Goal: Find specific page/section: Find specific page/section

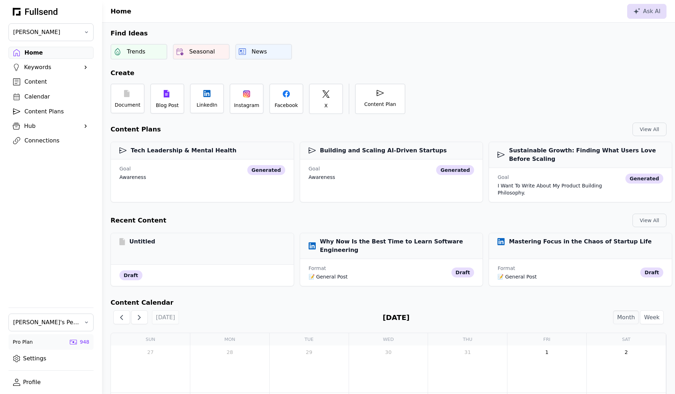
click at [56, 125] on div "Hub" at bounding box center [51, 126] width 54 height 9
click at [53, 148] on div "Brand Voices" at bounding box center [56, 150] width 64 height 9
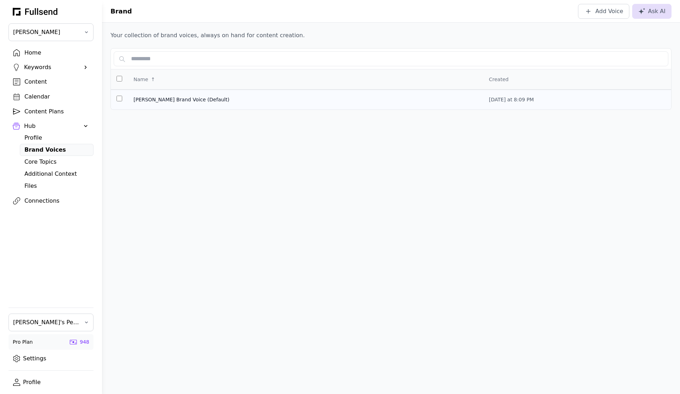
click at [484, 91] on td "[PERSON_NAME] Brand Voice (Default)" at bounding box center [578, 100] width 188 height 20
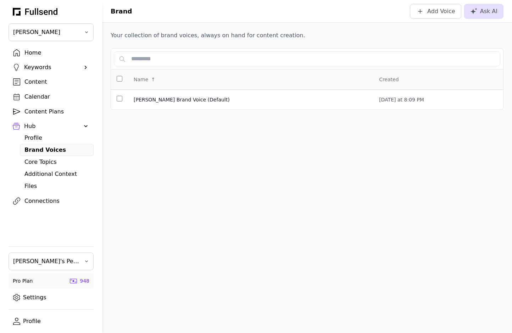
click at [254, 132] on div "Brand Add Voice Ask AI Your collection of brand voices, always on hand for cont…" at bounding box center [306, 166] width 409 height 333
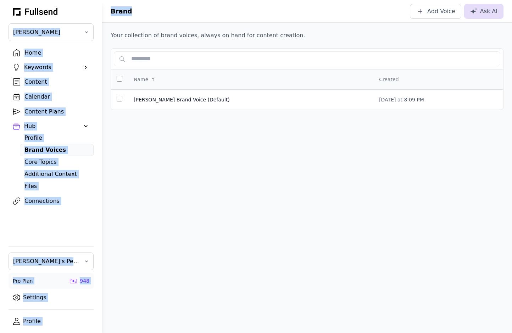
drag, startPoint x: 143, startPoint y: 12, endPoint x: 101, endPoint y: 8, distance: 42.0
click at [101, 8] on div "Matthew Montanez Home Keywords Suggestions Content Calendar Content Plans Hub P…" at bounding box center [256, 166] width 512 height 333
click at [141, 16] on header "Brand Add Voice Ask AI" at bounding box center [306, 11] width 409 height 23
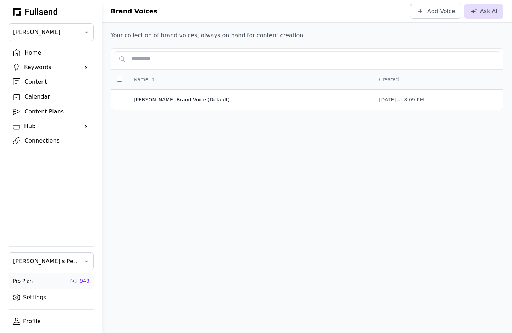
click at [258, 174] on div "Brand Voices Add Voice Ask AI Your collection of brand voices, always on hand f…" at bounding box center [306, 166] width 409 height 333
click at [231, 172] on div "Brand Voices Add Voice Ask AI Your collection of brand voices, always on hand f…" at bounding box center [306, 166] width 409 height 333
